Goal: Information Seeking & Learning: Learn about a topic

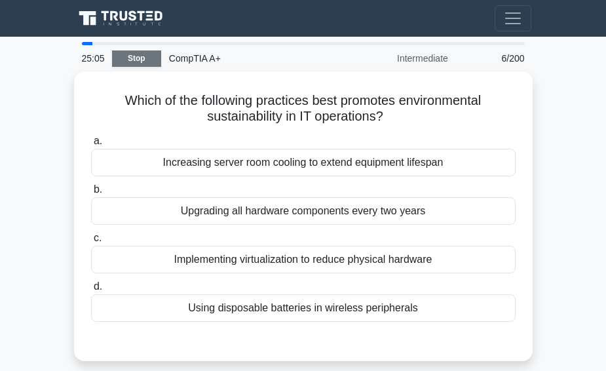
click at [123, 56] on link "Stop" at bounding box center [136, 58] width 49 height 16
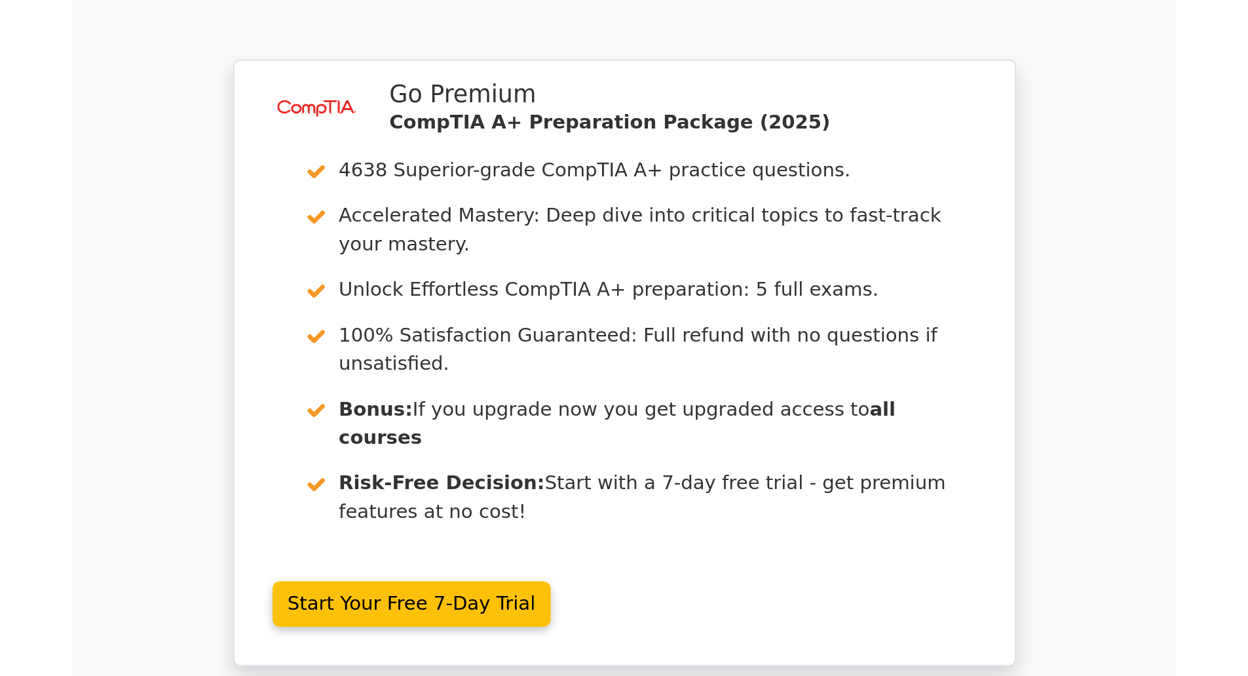
scroll to position [1765, 0]
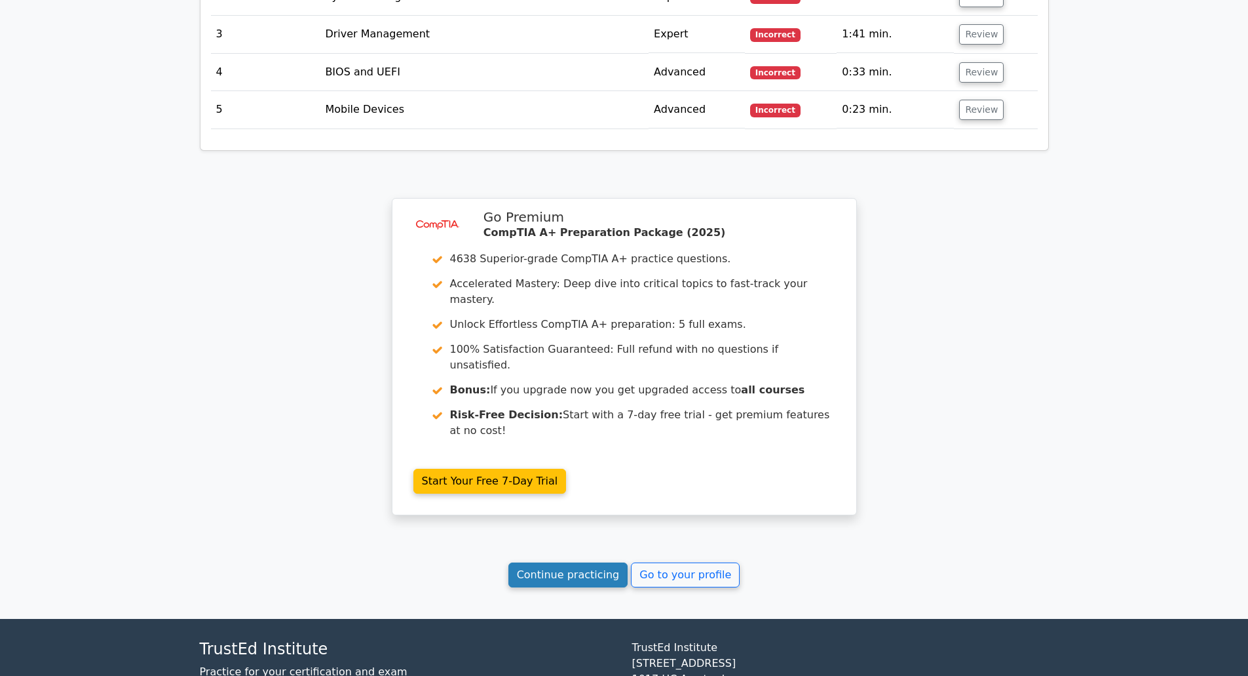
click at [585, 370] on link "Continue practicing" at bounding box center [569, 574] width 120 height 25
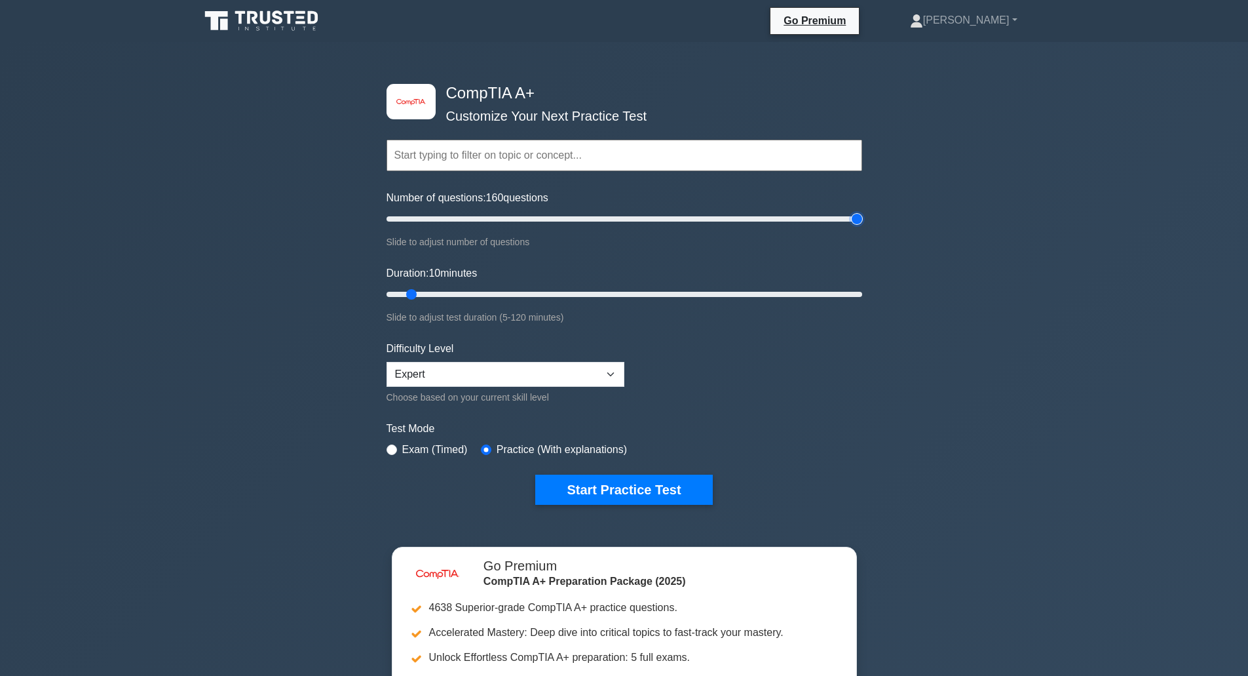
drag, startPoint x: 402, startPoint y: 221, endPoint x: 1125, endPoint y: 242, distance: 723.2
type input "200"
click at [862, 227] on input "Number of questions: 160 questions" at bounding box center [625, 219] width 476 height 16
drag, startPoint x: 417, startPoint y: 292, endPoint x: 1035, endPoint y: 303, distance: 618.1
type input "120"
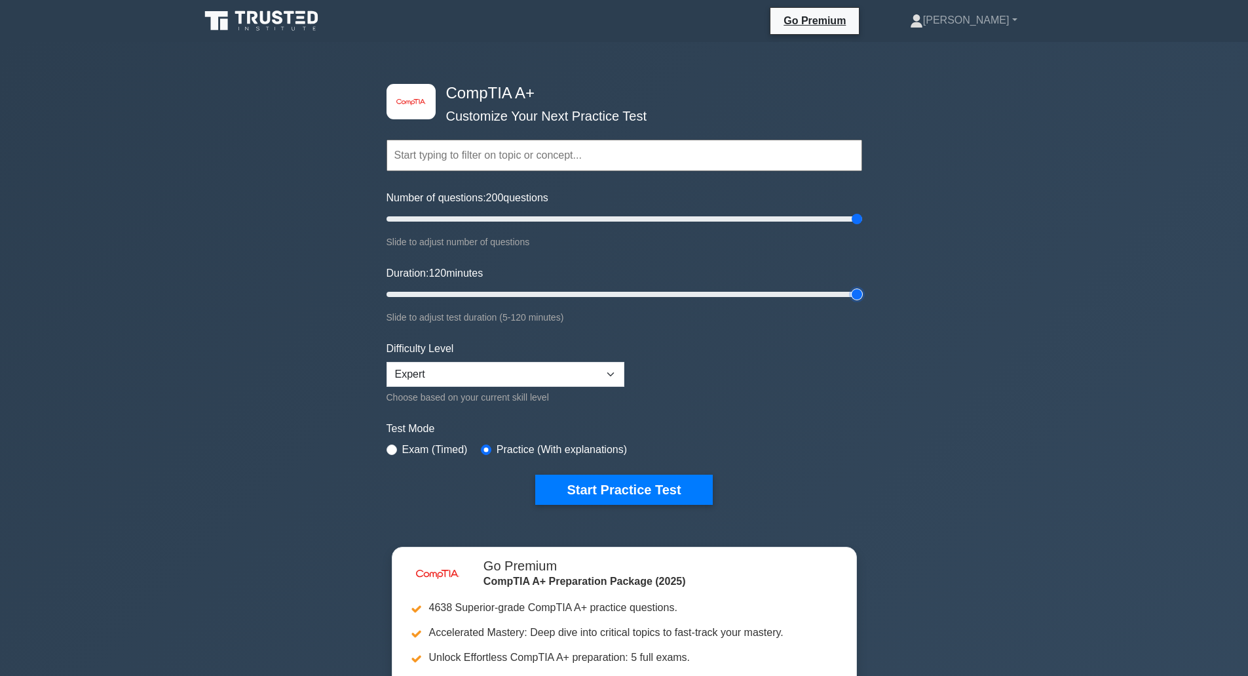
click at [862, 298] on input "Duration: 120 minutes" at bounding box center [625, 294] width 476 height 16
click at [588, 486] on button "Start Practice Test" at bounding box center [623, 489] width 177 height 30
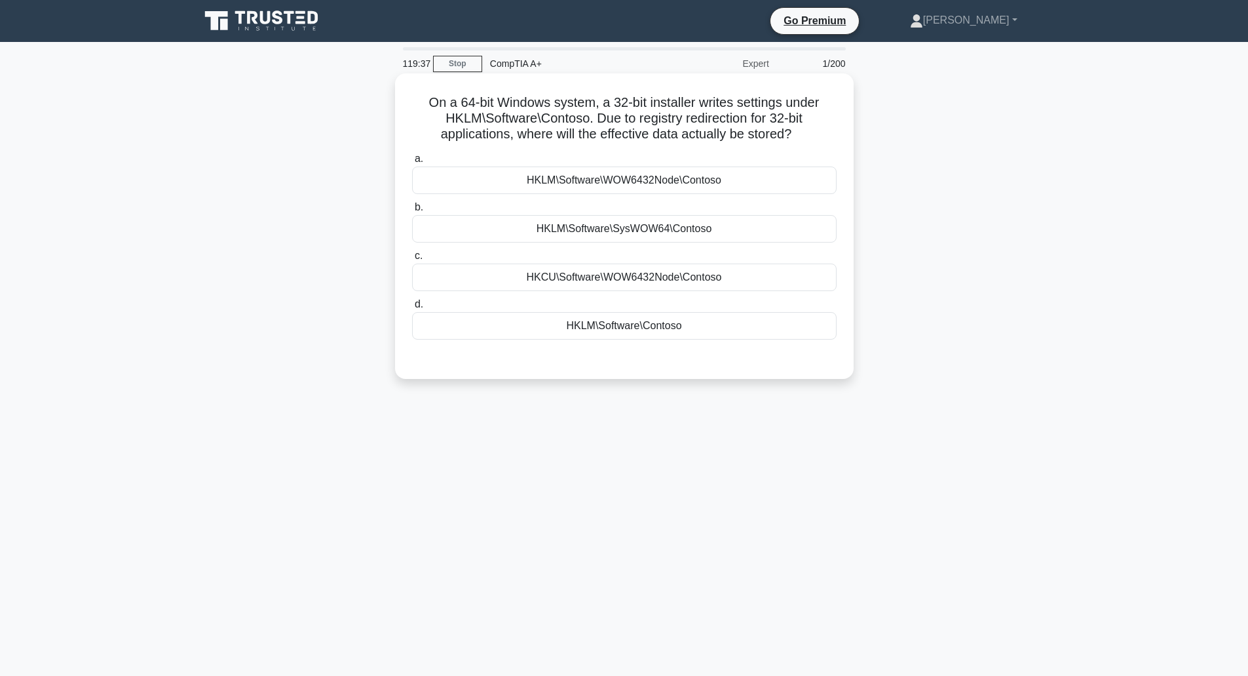
click at [663, 180] on div "HKLM\Software\WOW6432Node\Contoso" at bounding box center [624, 180] width 425 height 28
click at [412, 163] on input "a. HKLM\Software\WOW6432Node\Contoso" at bounding box center [412, 159] width 0 height 9
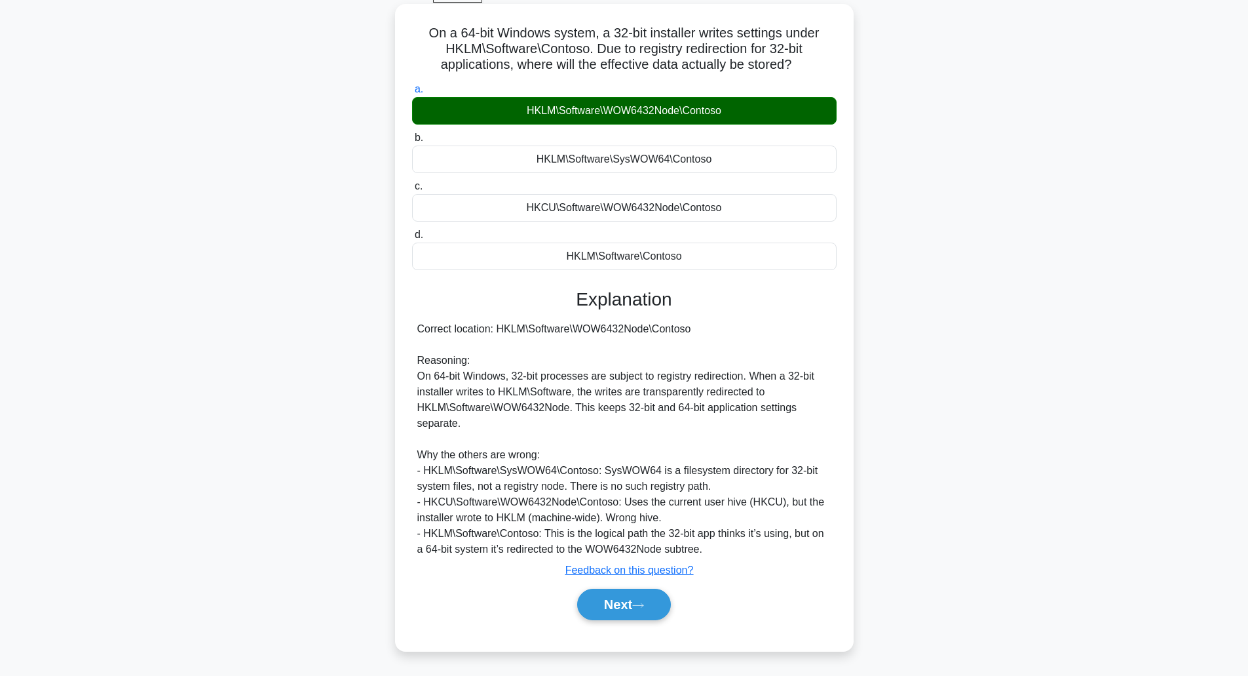
scroll to position [70, 0]
click at [604, 598] on button "Next" at bounding box center [624, 604] width 94 height 31
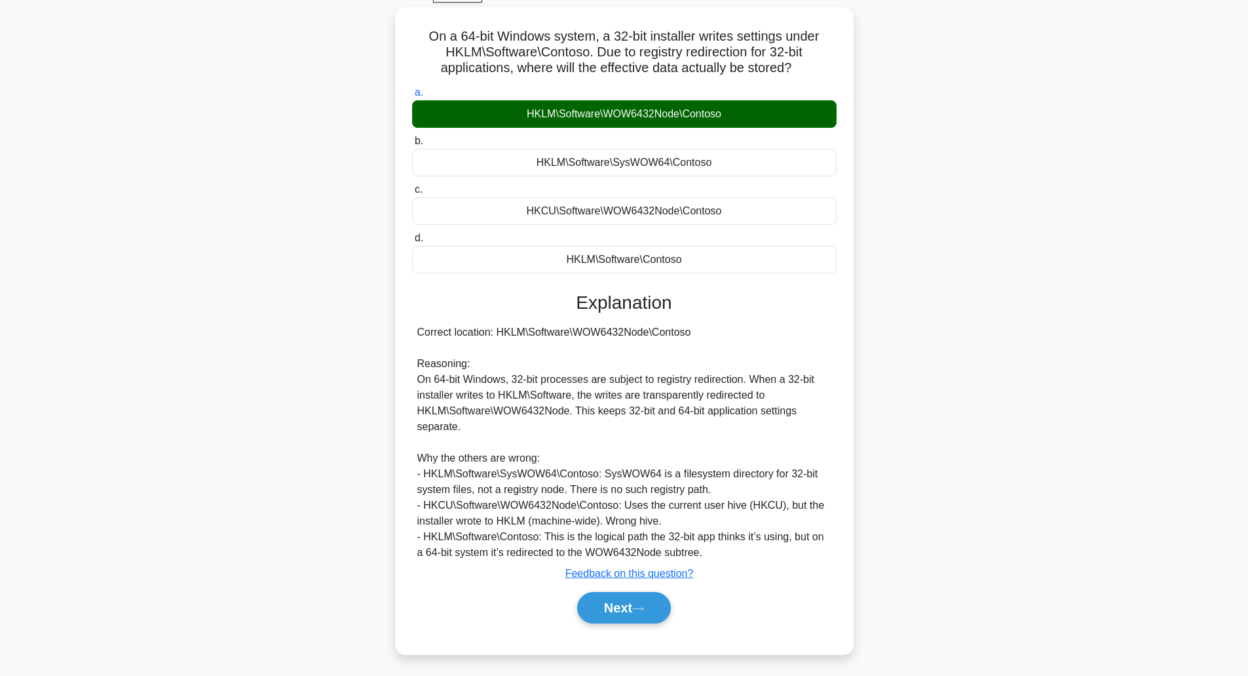
scroll to position [32, 0]
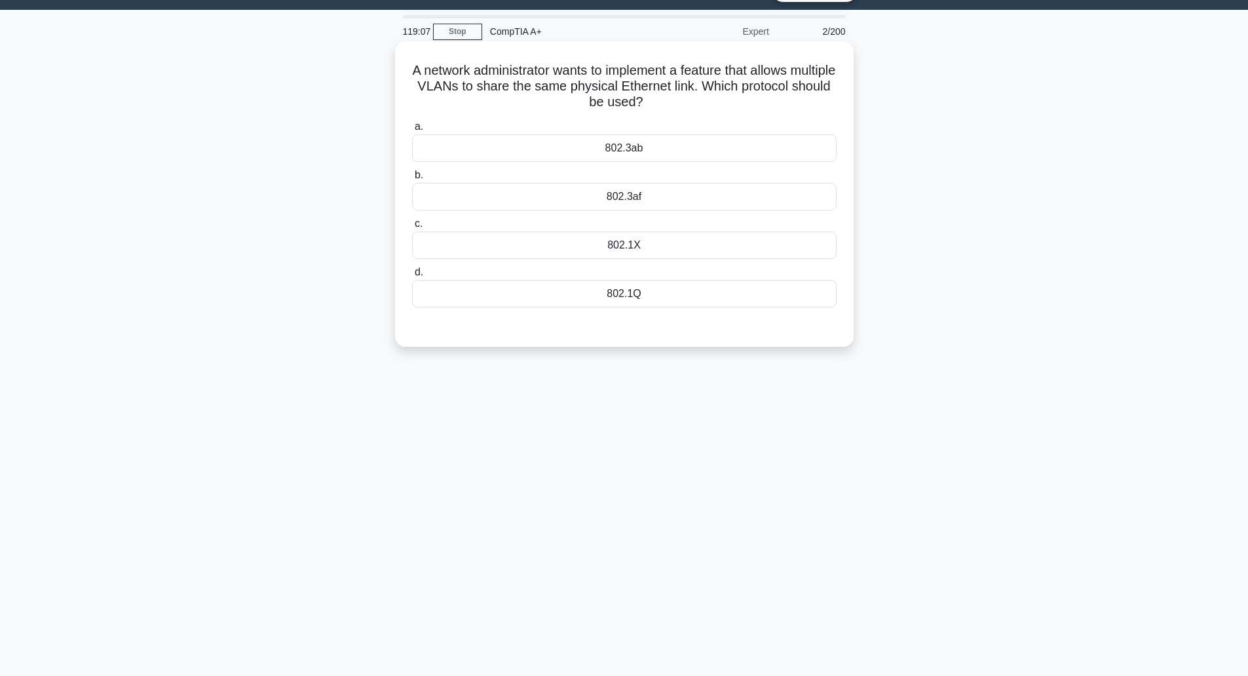
click at [665, 198] on div "802.3af" at bounding box center [624, 197] width 425 height 28
click at [412, 180] on input "b. 802.3af" at bounding box center [412, 175] width 0 height 9
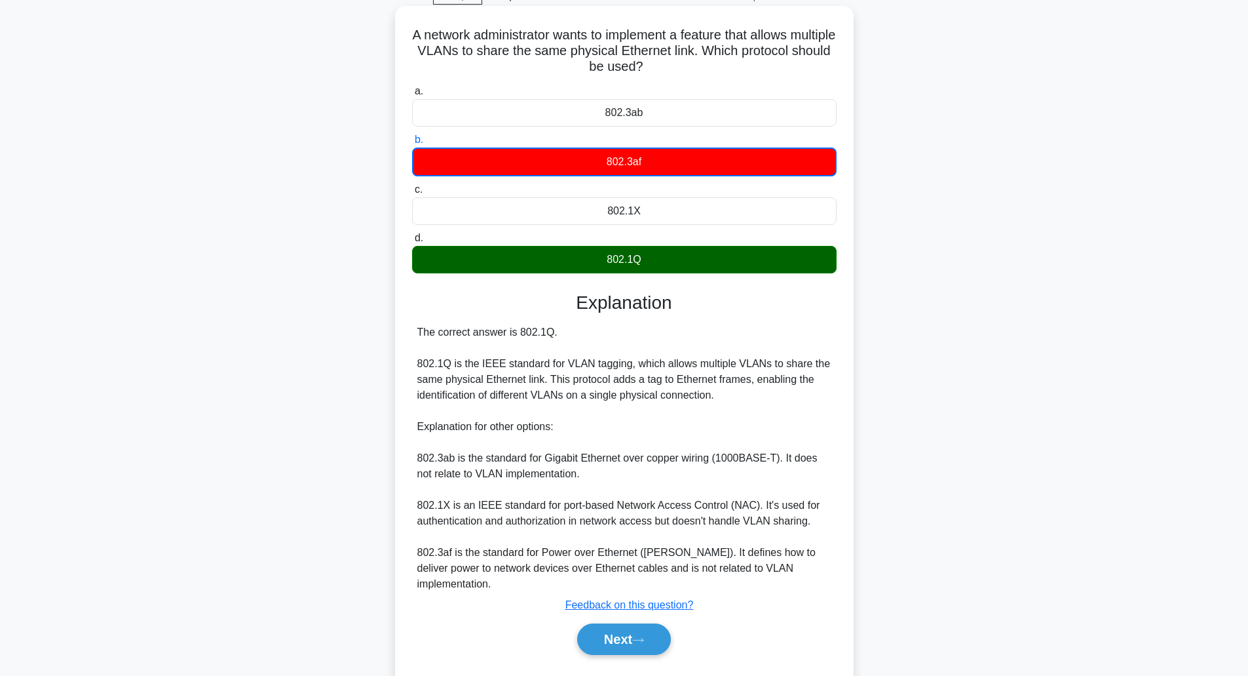
scroll to position [87, 0]
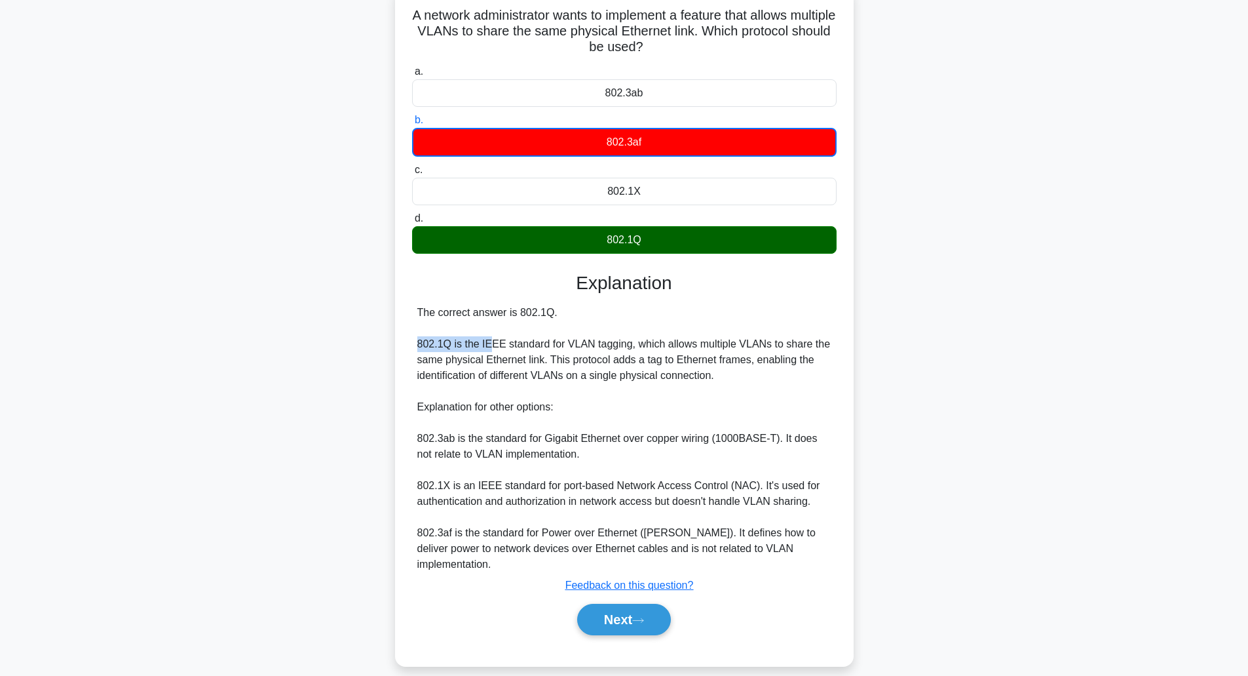
drag, startPoint x: 419, startPoint y: 340, endPoint x: 582, endPoint y: 344, distance: 162.6
click at [501, 340] on div "The correct answer is 802.1Q. 802.1Q is the IEEE standard for VLAN tagging, whi…" at bounding box center [624, 438] width 414 height 267
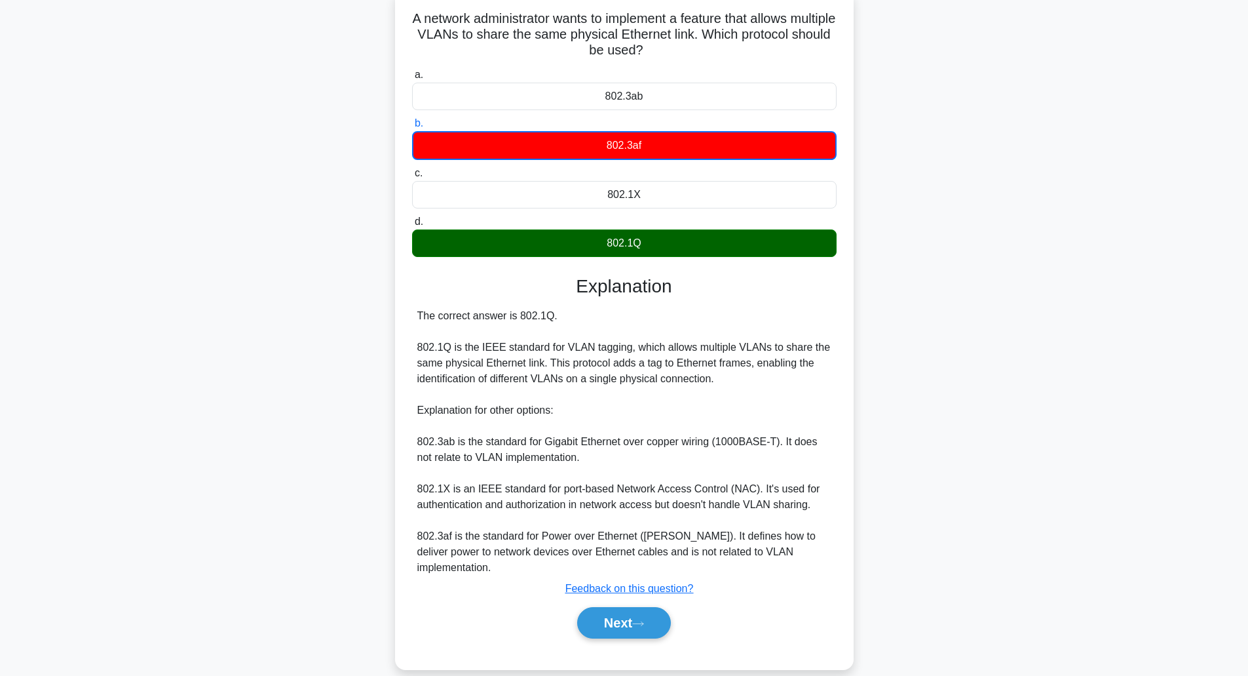
click at [926, 379] on div "A network administrator wants to implement a feature that allows multiple VLANs…" at bounding box center [624, 337] width 865 height 695
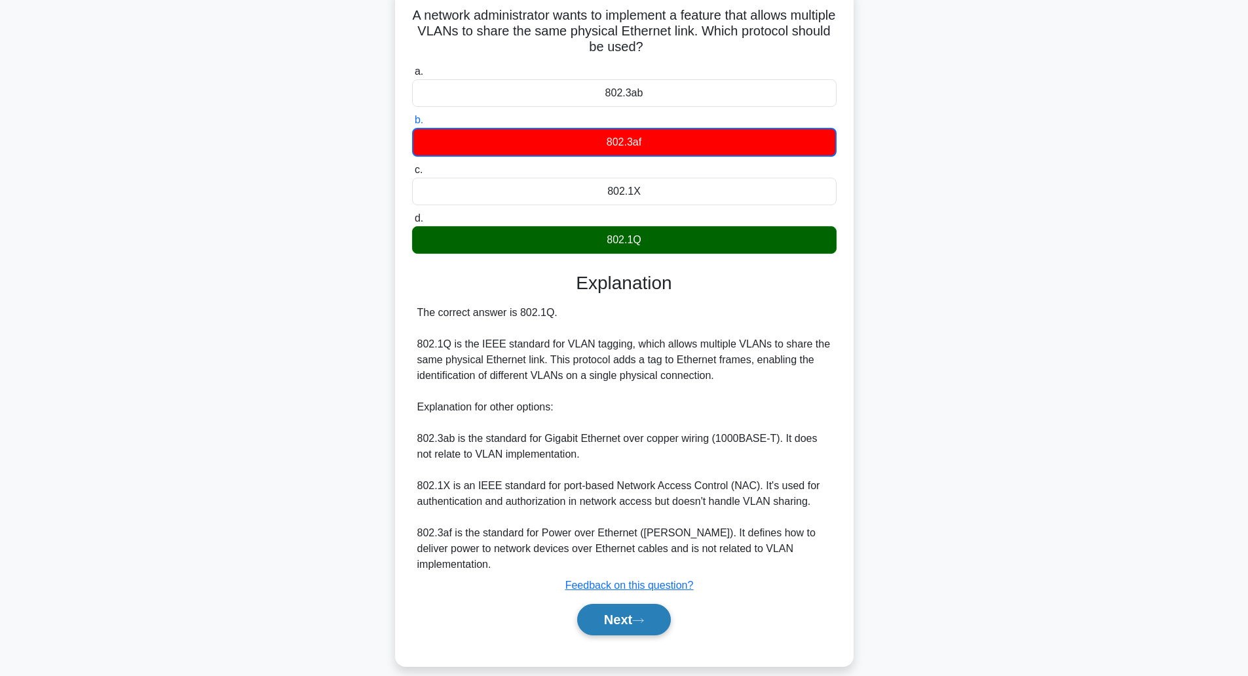
click at [606, 605] on button "Next" at bounding box center [624, 619] width 94 height 31
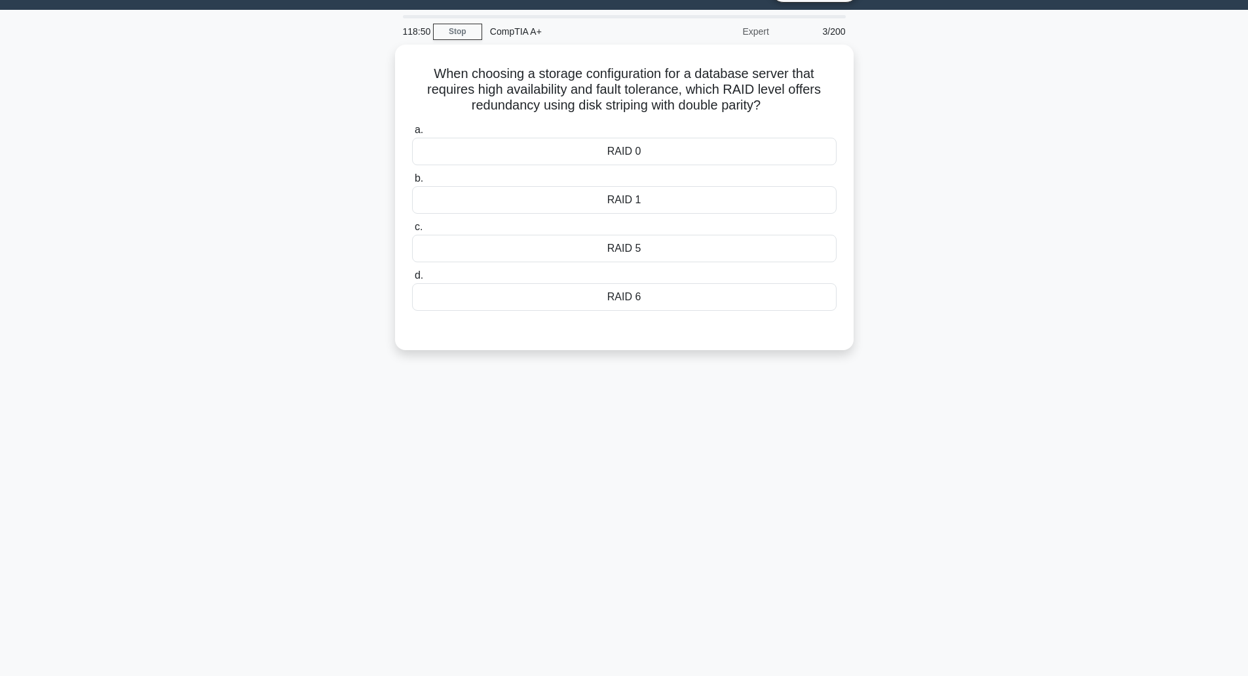
scroll to position [0, 0]
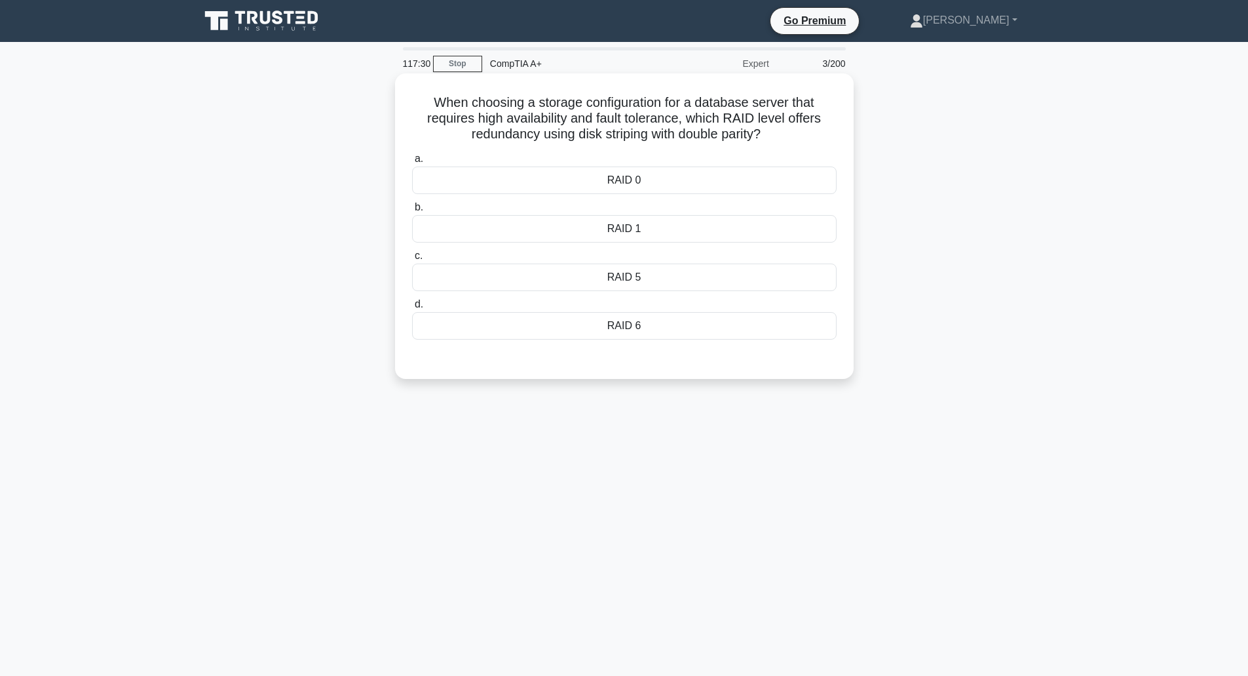
click at [658, 182] on div "RAID 0" at bounding box center [624, 180] width 425 height 28
click at [412, 163] on input "a. RAID 0" at bounding box center [412, 159] width 0 height 9
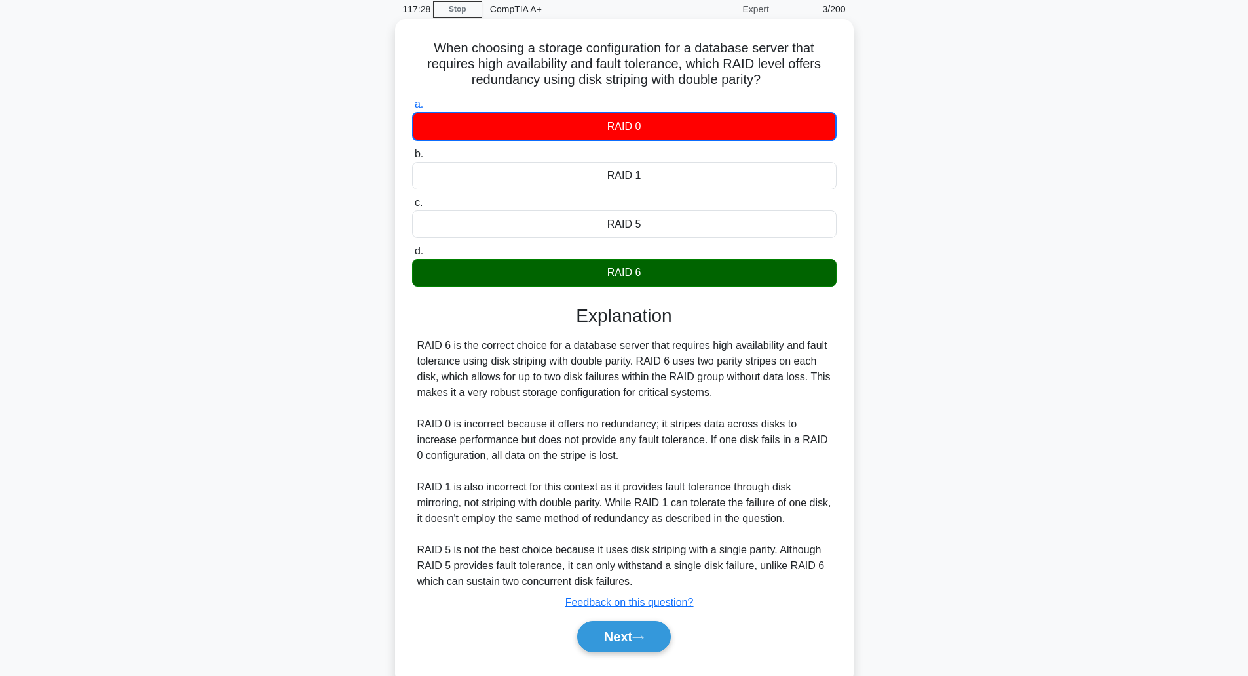
scroll to position [87, 0]
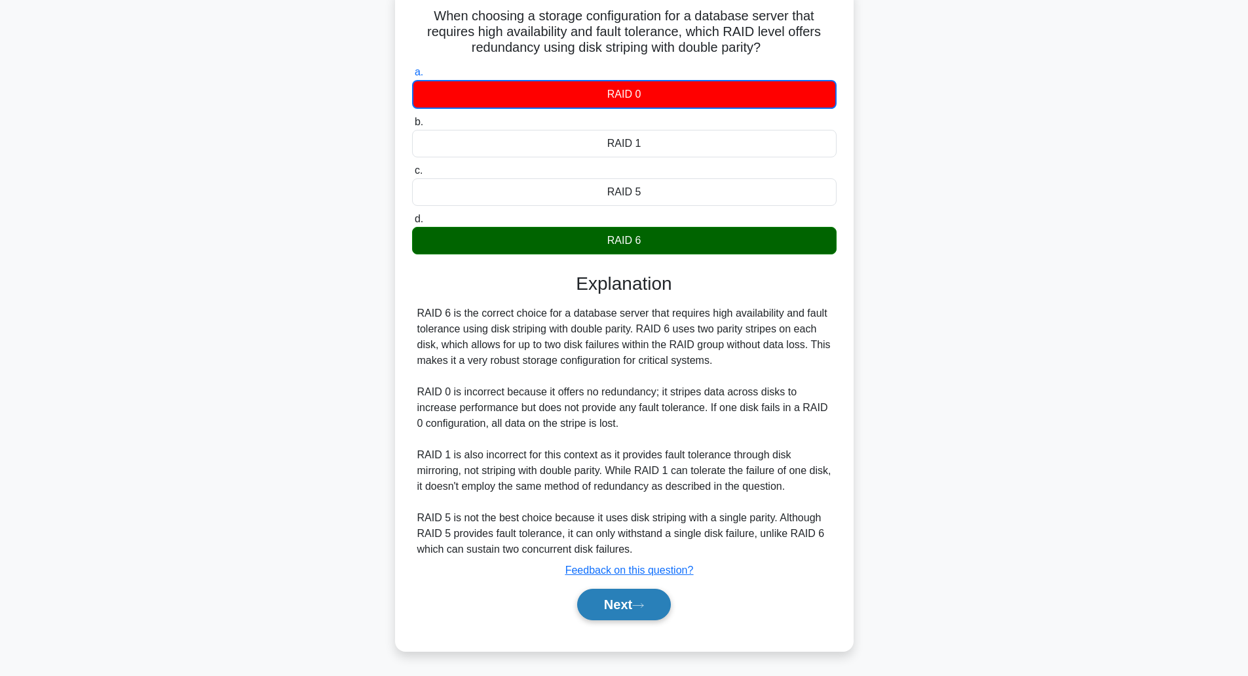
click at [614, 603] on button "Next" at bounding box center [624, 604] width 94 height 31
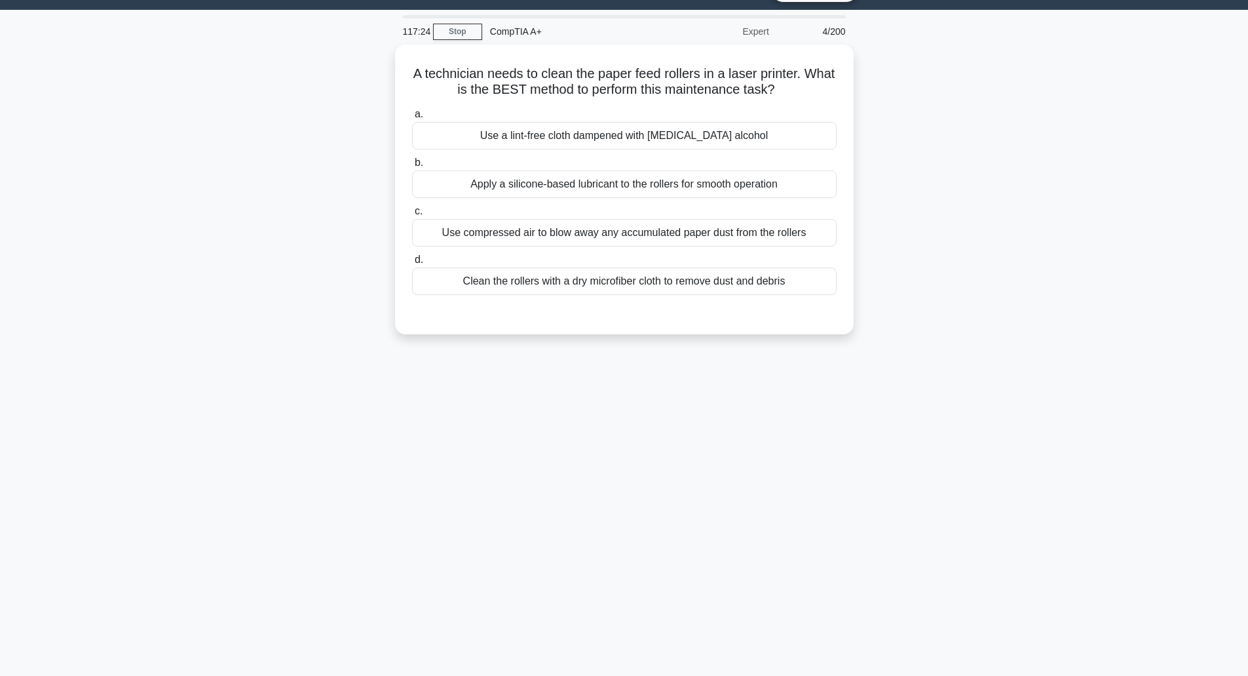
scroll to position [32, 0]
click at [698, 231] on div "Use compressed air to blow away any accumulated paper dust from the rollers" at bounding box center [624, 230] width 425 height 28
click at [412, 212] on input "c. Use compressed air to blow away any accumulated paper dust from the rollers" at bounding box center [412, 208] width 0 height 9
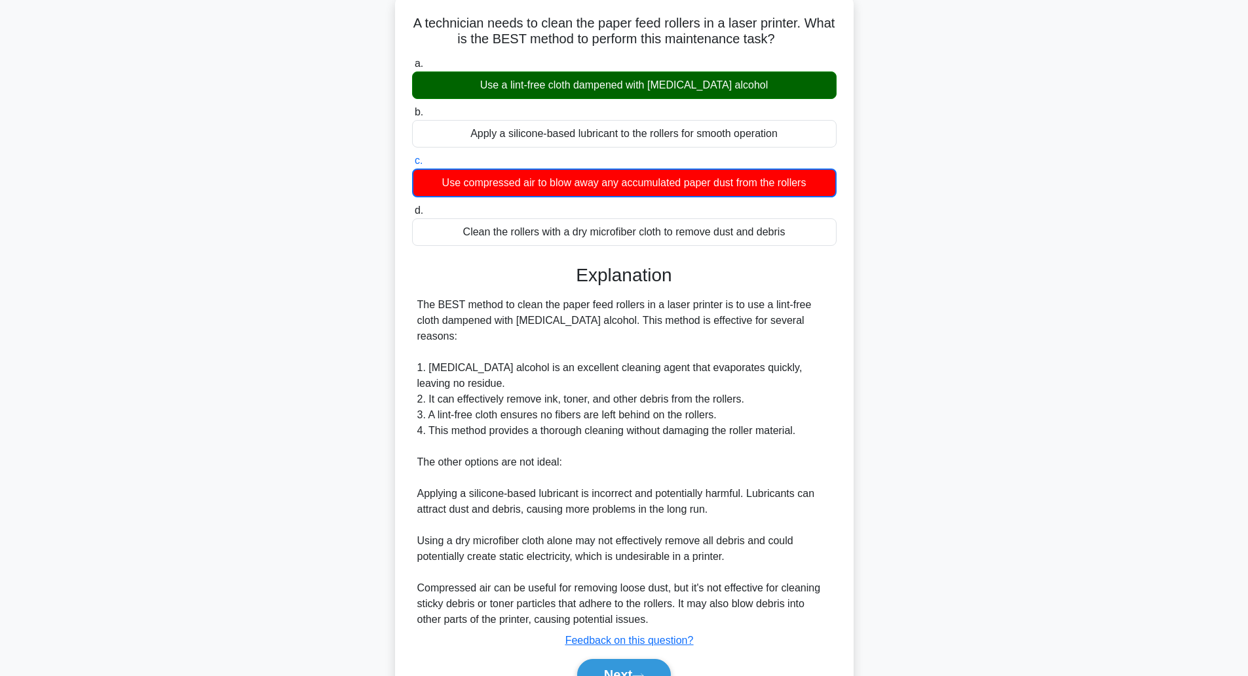
scroll to position [134, 0]
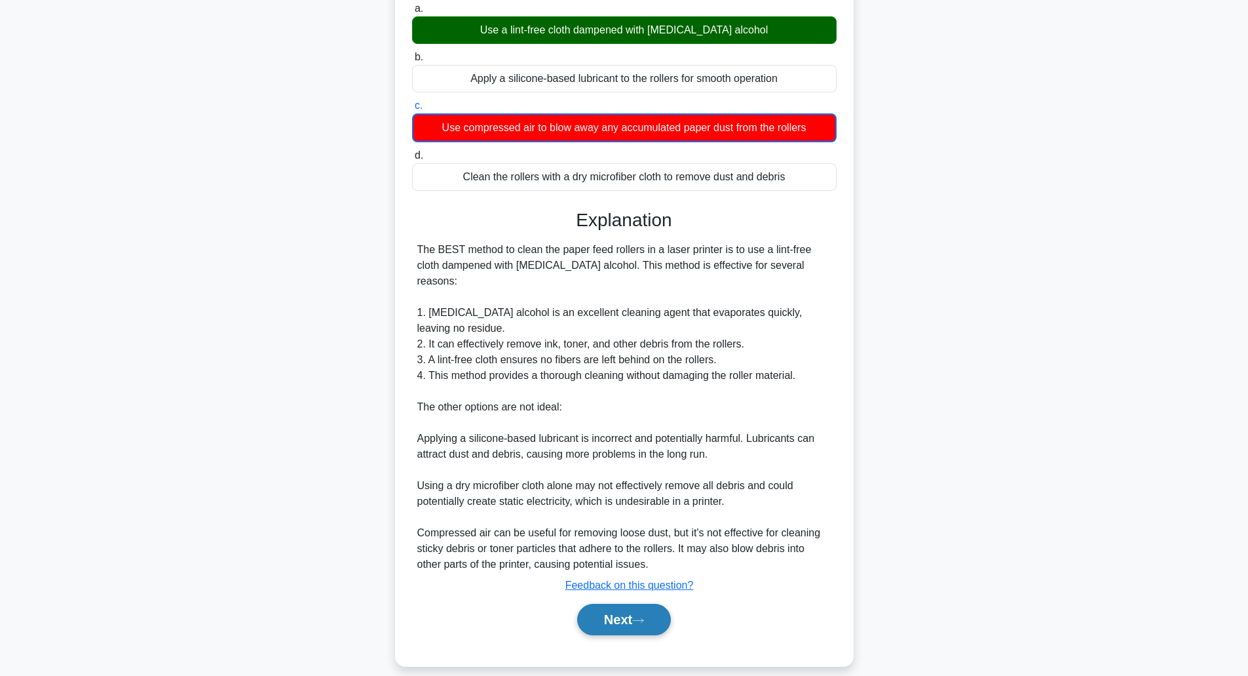
click at [592, 604] on button "Next" at bounding box center [624, 619] width 94 height 31
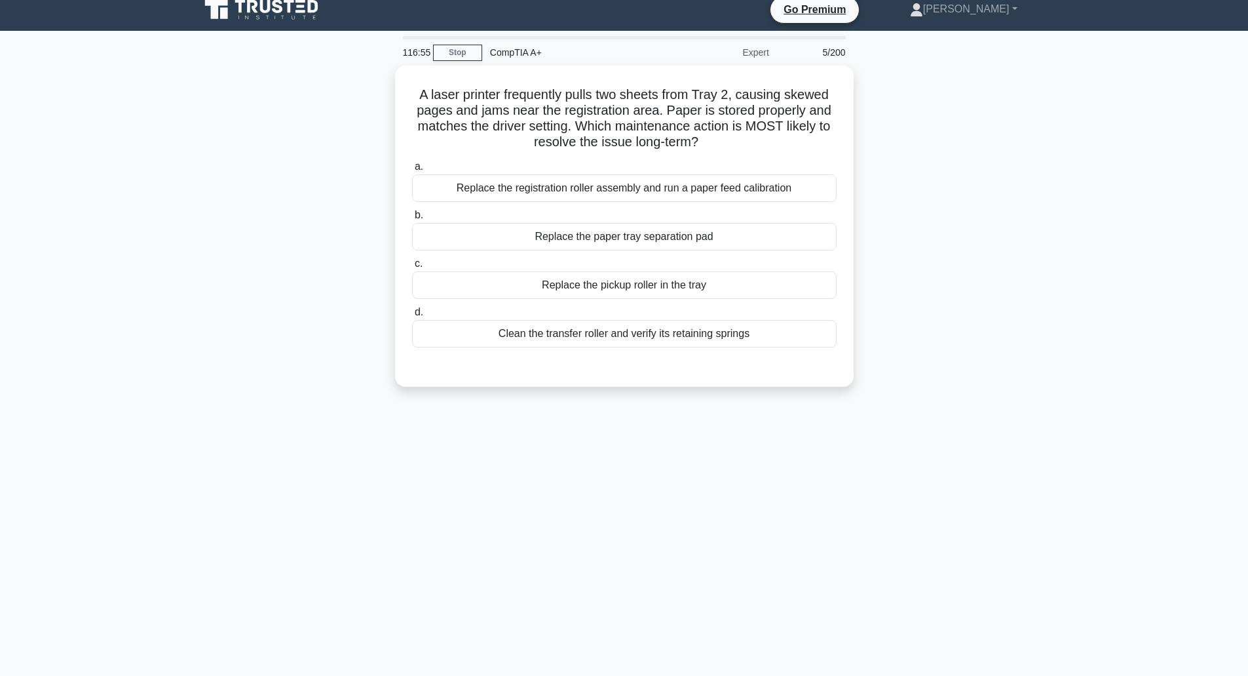
scroll to position [0, 0]
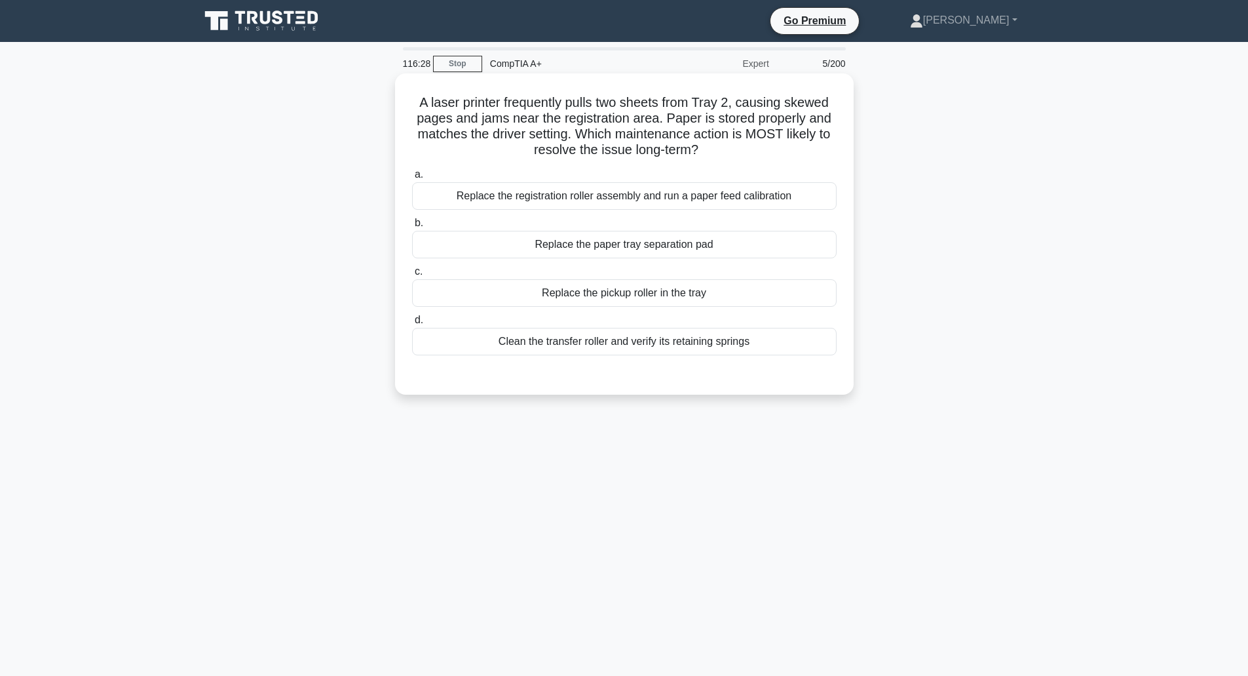
click at [732, 203] on div "Replace the registration roller assembly and run a paper feed calibration" at bounding box center [624, 196] width 425 height 28
click at [412, 179] on input "a. Replace the registration roller assembly and run a paper feed calibration" at bounding box center [412, 174] width 0 height 9
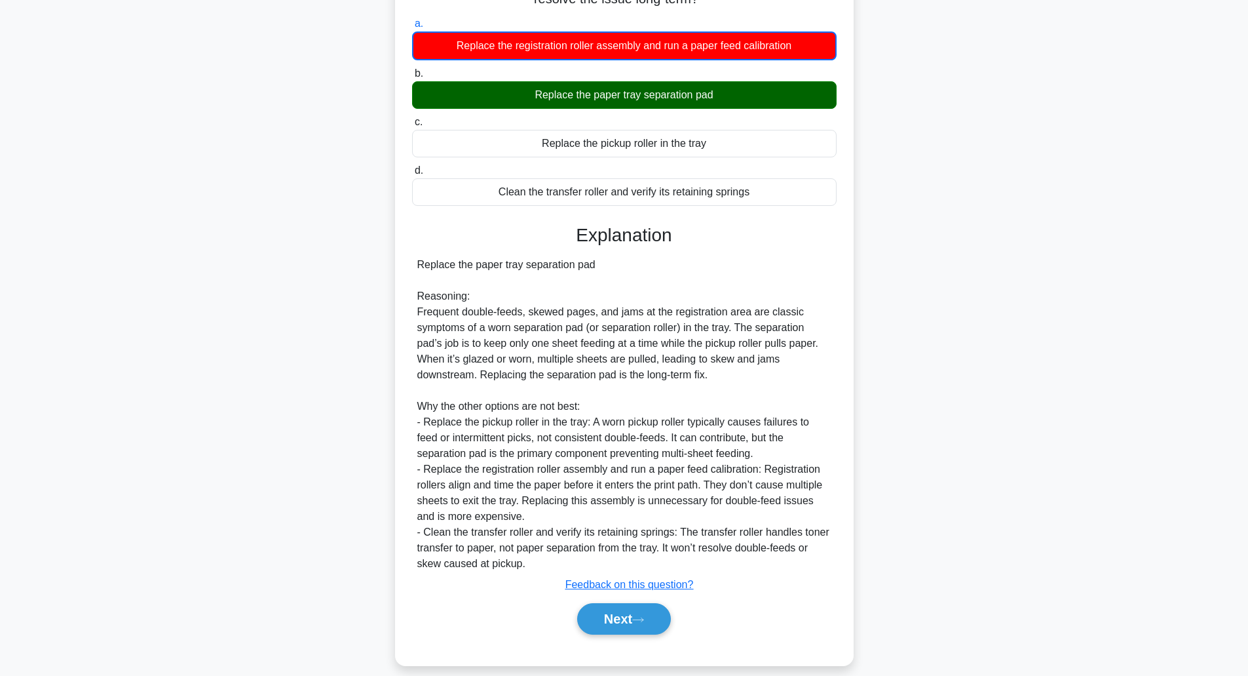
scroll to position [166, 0]
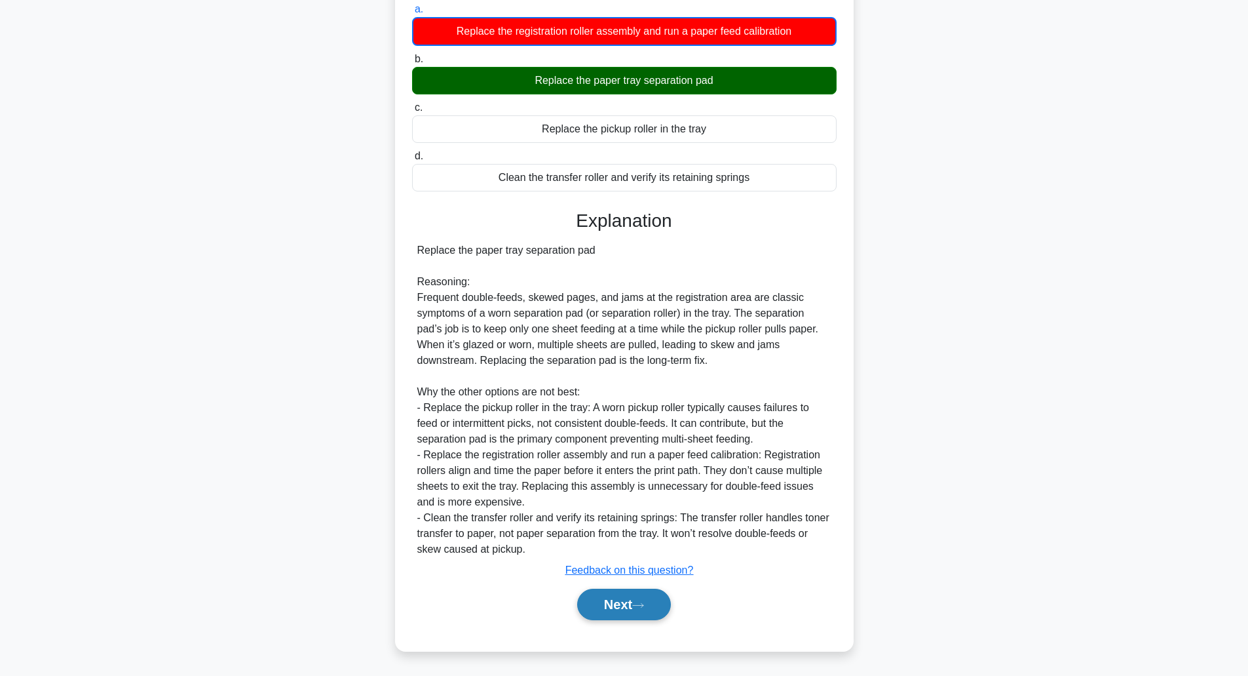
click at [622, 602] on button "Next" at bounding box center [624, 604] width 94 height 31
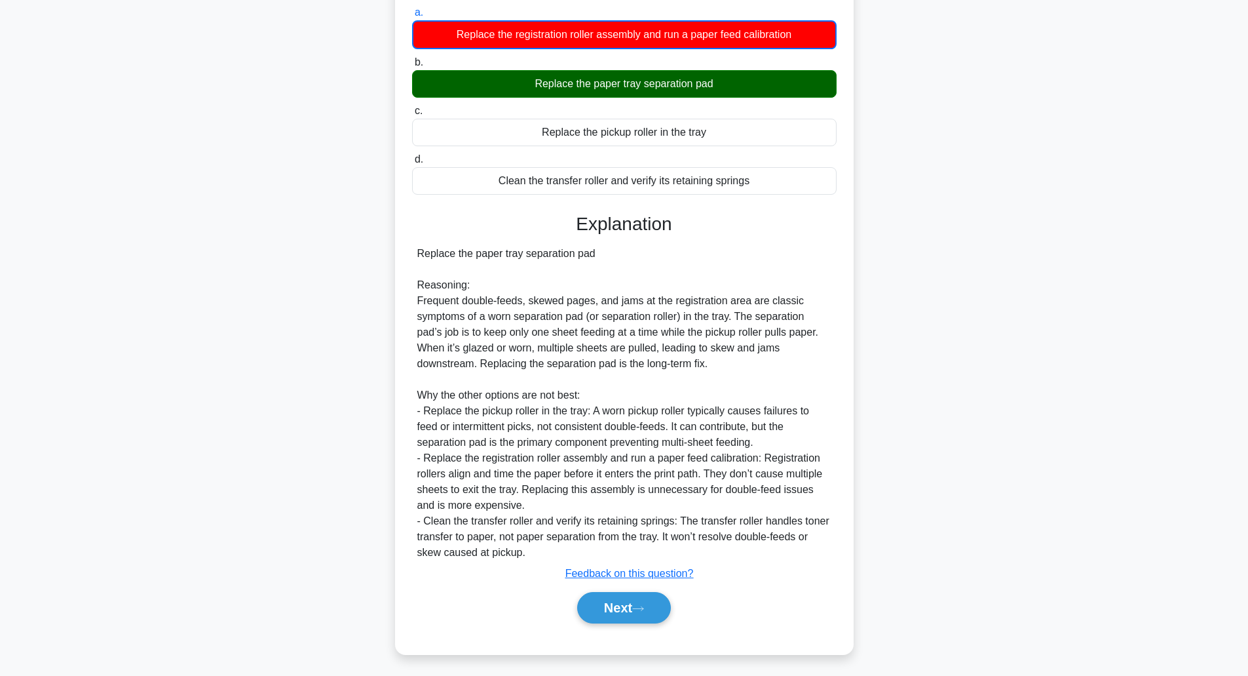
scroll to position [32, 0]
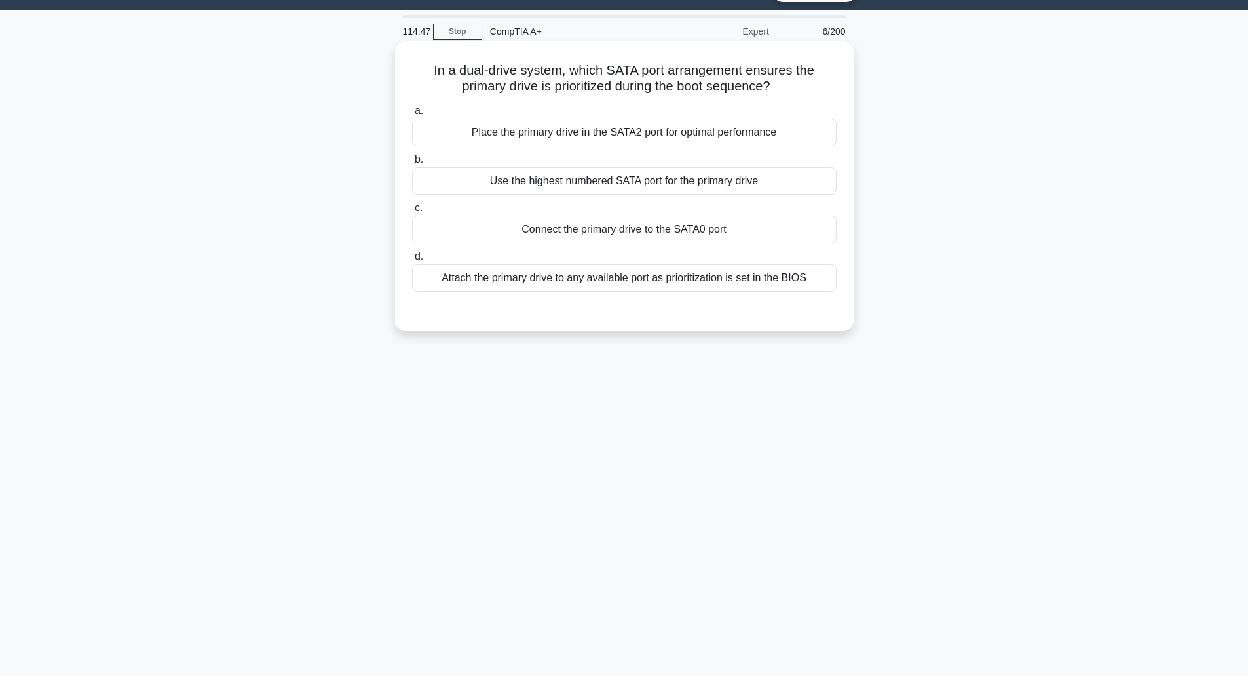
click at [659, 228] on div "Connect the primary drive to the SATA0 port" at bounding box center [624, 230] width 425 height 28
click at [412, 212] on input "c. Connect the primary drive to the SATA0 port" at bounding box center [412, 208] width 0 height 9
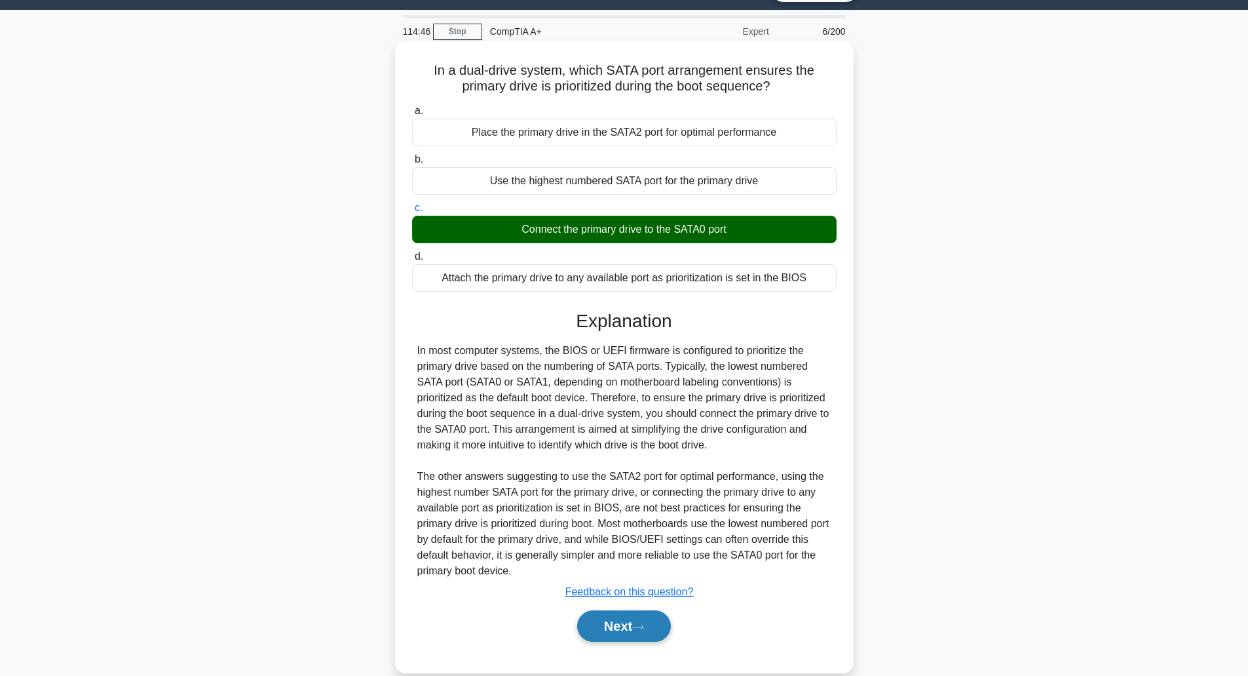
click at [621, 627] on button "Next" at bounding box center [624, 625] width 94 height 31
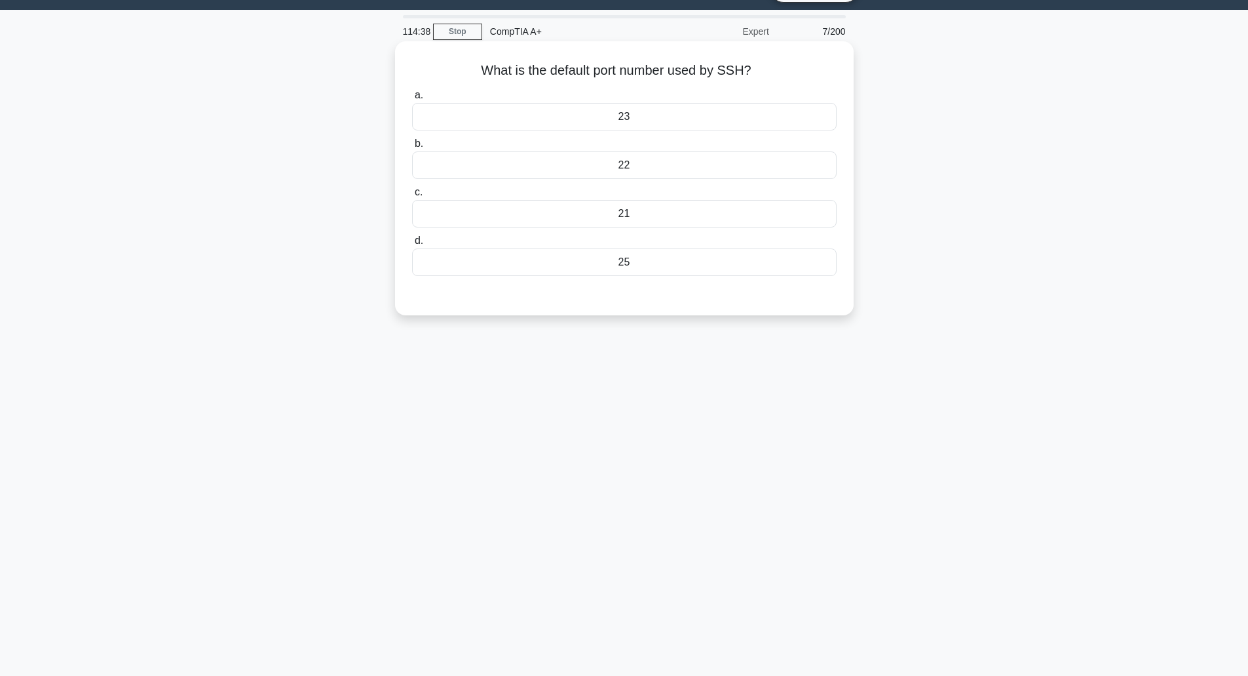
click at [616, 111] on div "23" at bounding box center [624, 117] width 425 height 28
click at [412, 100] on input "a. 23" at bounding box center [412, 95] width 0 height 9
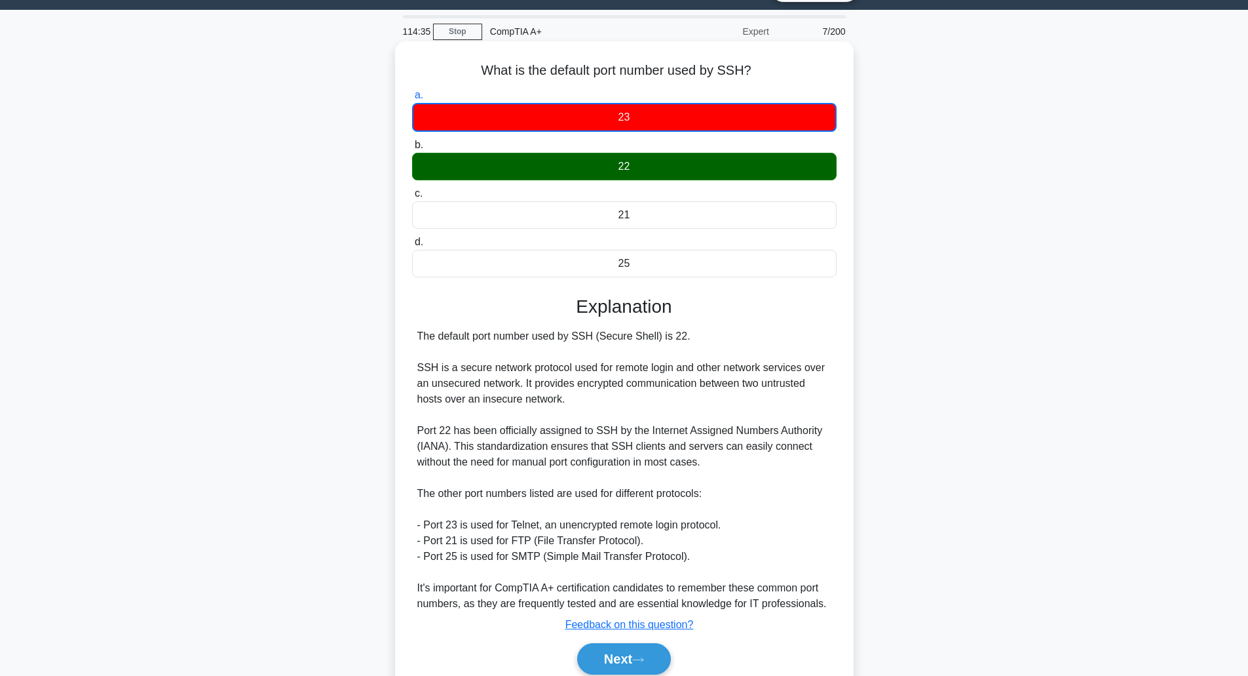
scroll to position [87, 0]
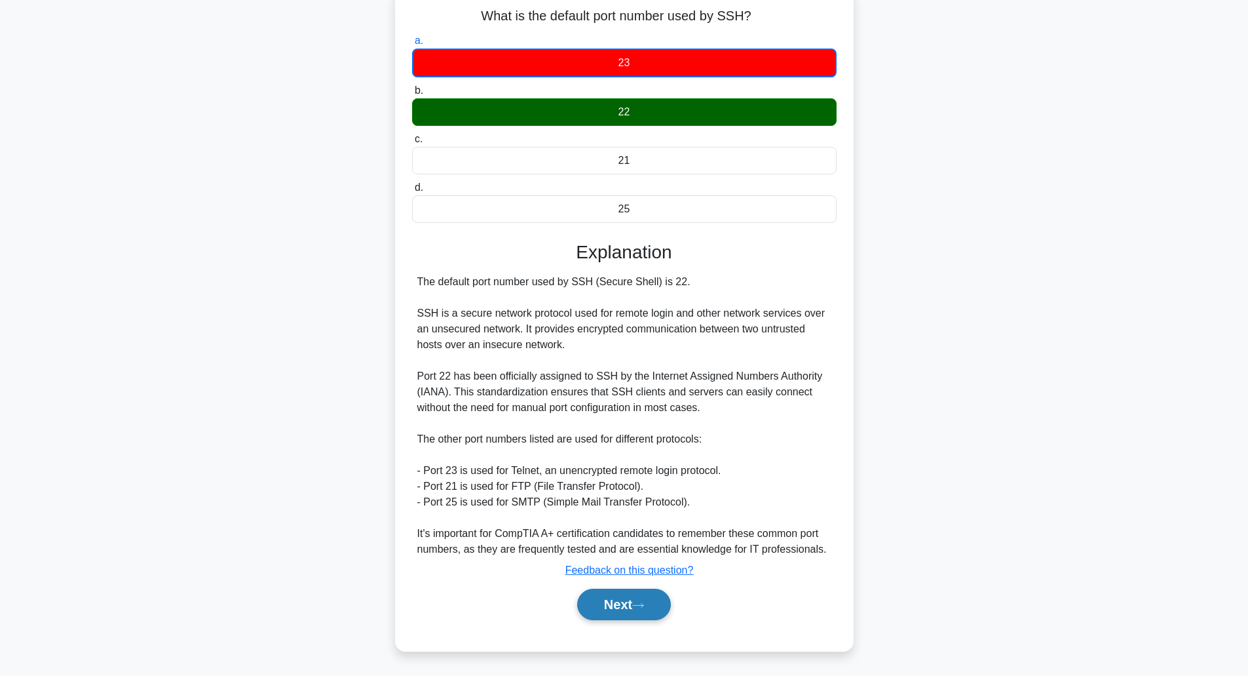
click at [617, 596] on button "Next" at bounding box center [624, 604] width 94 height 31
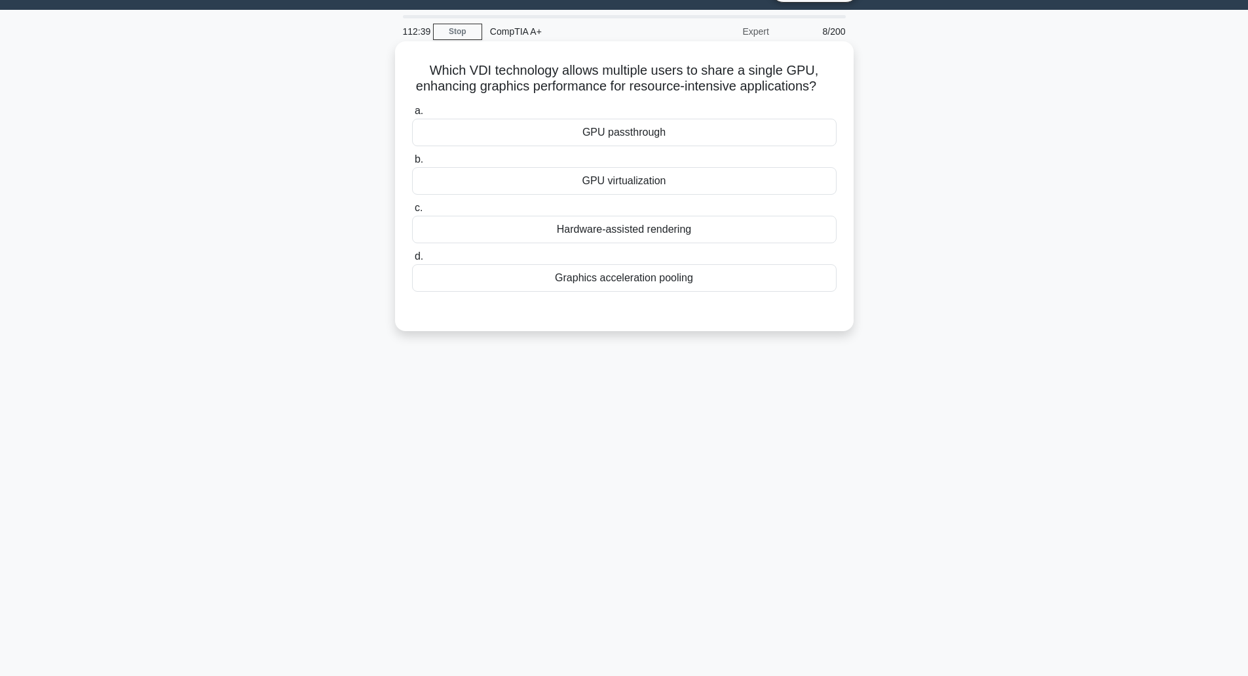
click at [593, 142] on div "GPU passthrough" at bounding box center [624, 133] width 425 height 28
click at [412, 115] on input "a. GPU passthrough" at bounding box center [412, 111] width 0 height 9
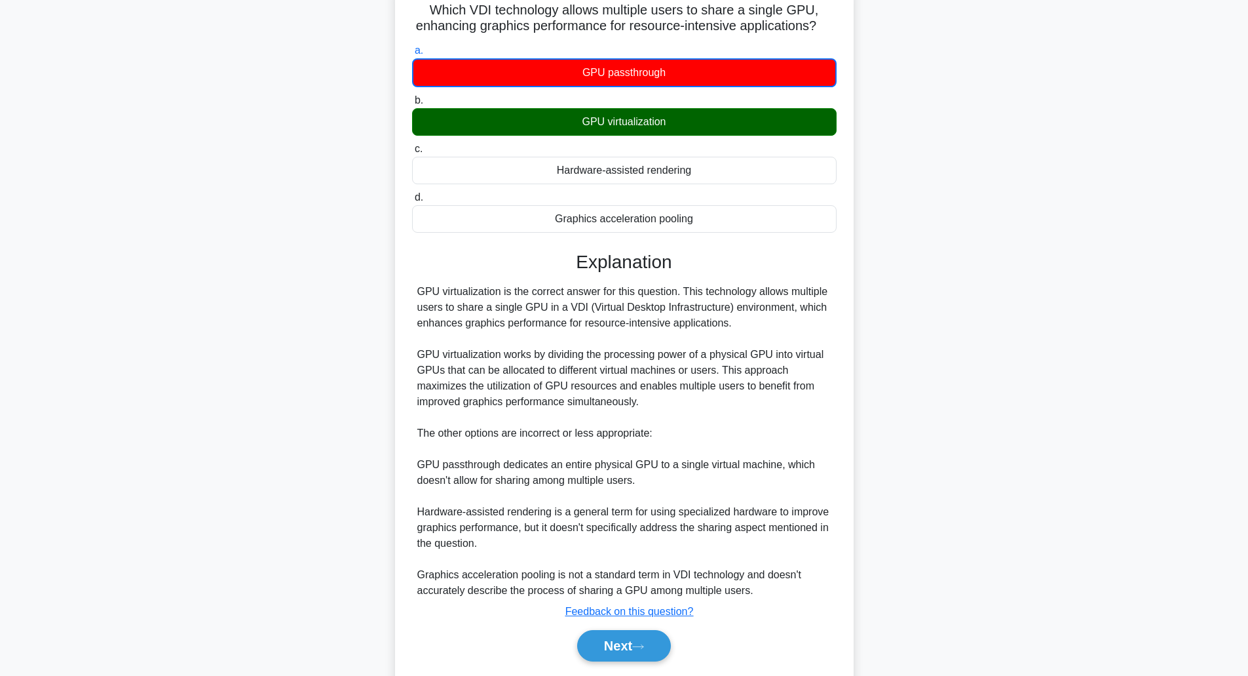
scroll to position [150, 0]
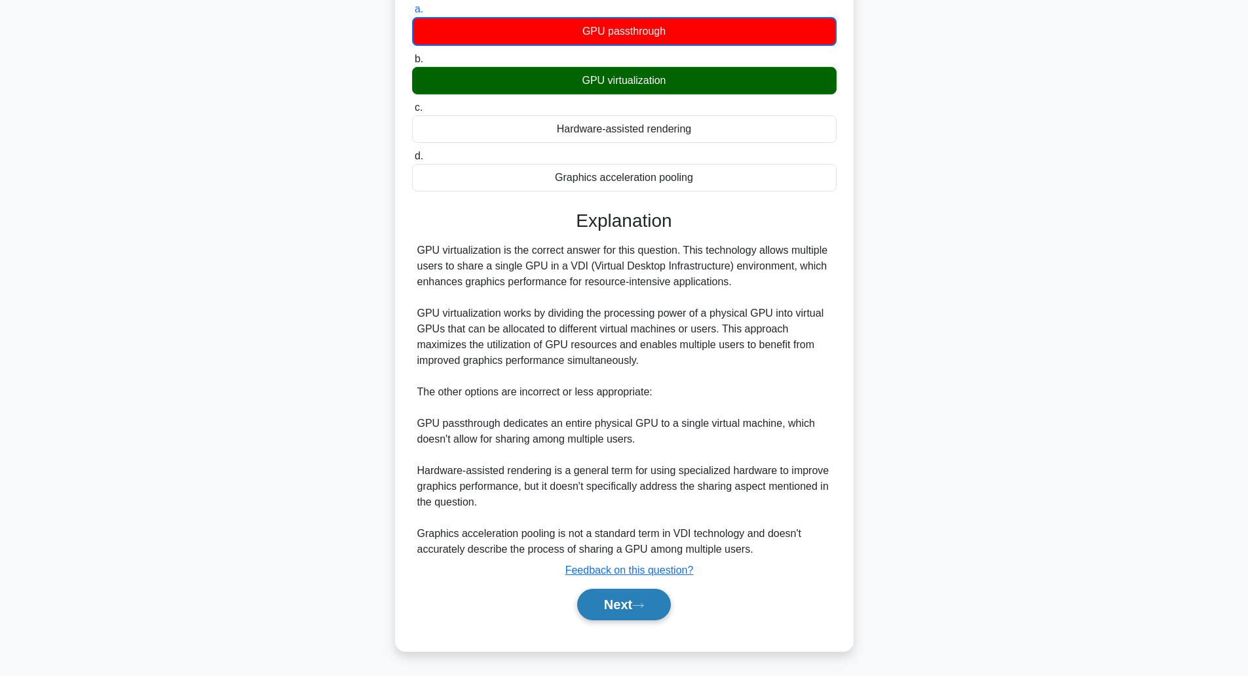
click at [608, 600] on button "Next" at bounding box center [624, 604] width 94 height 31
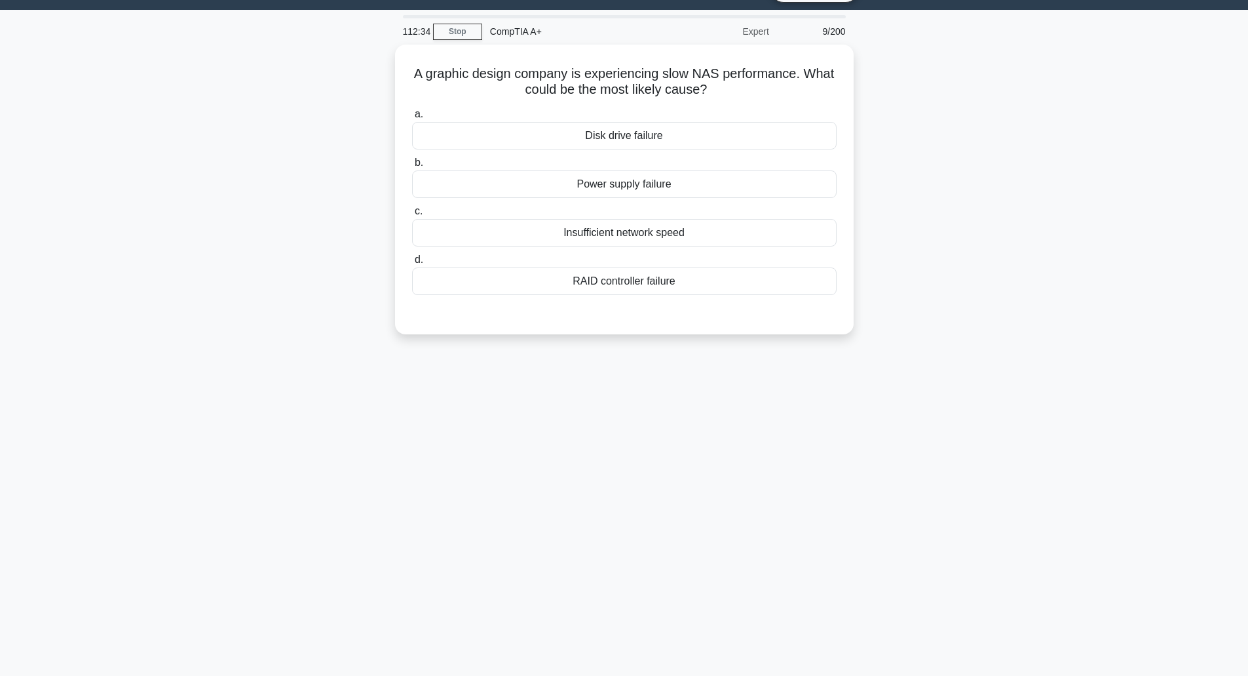
scroll to position [32, 0]
drag, startPoint x: 703, startPoint y: 78, endPoint x: 837, endPoint y: 79, distance: 133.7
click at [832, 77] on h5 "A graphic design company is experiencing slow NAS performance. What could be th…" at bounding box center [624, 78] width 427 height 33
click at [836, 80] on h5 "A graphic design company is experiencing slow NAS performance. What could be th…" at bounding box center [624, 78] width 427 height 33
drag, startPoint x: 795, startPoint y: 68, endPoint x: 740, endPoint y: 68, distance: 55.1
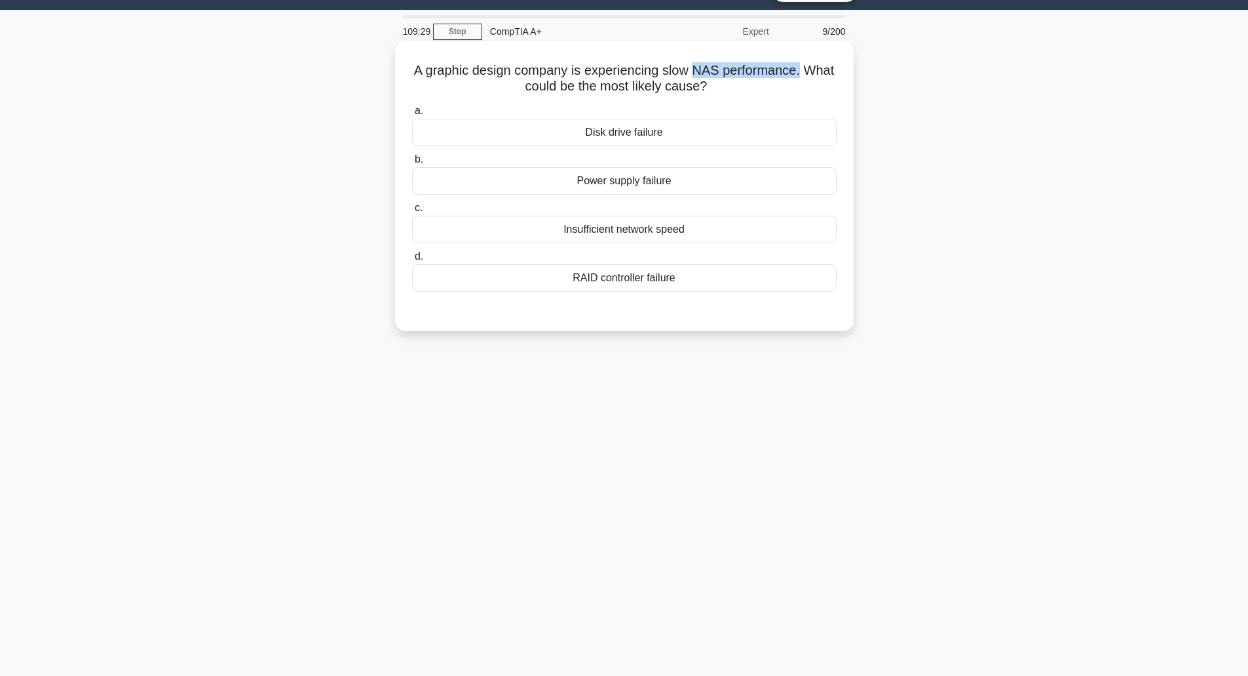
click at [716, 67] on h5 "A graphic design company is experiencing slow NAS performance. What could be th…" at bounding box center [624, 78] width 427 height 33
click at [645, 233] on div "Insufficient network speed" at bounding box center [624, 230] width 425 height 28
click at [412, 212] on input "c. Insufficient network speed" at bounding box center [412, 208] width 0 height 9
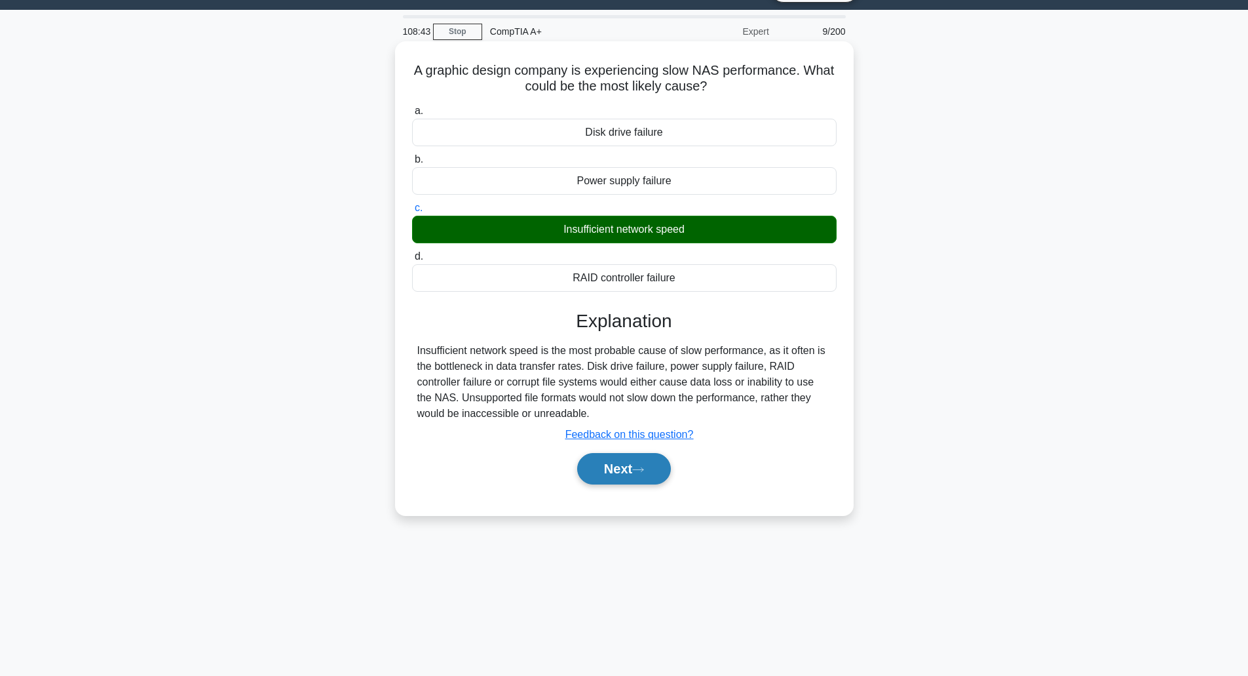
click at [619, 468] on button "Next" at bounding box center [624, 468] width 94 height 31
